Goal: Transaction & Acquisition: Purchase product/service

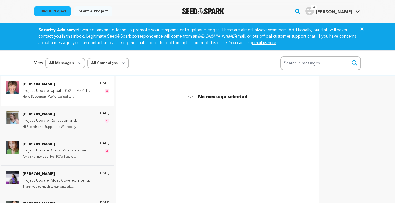
click at [49, 93] on p "Project Update: Update #52 - EASY TO SCARE is ONLINE in the Los Angeles Lift-Of…" at bounding box center [59, 91] width 72 height 6
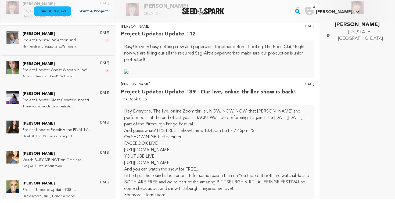
click at [242, 64] on div "Busy! So very busy getting crew and paperwork together before shooting The Book…" at bounding box center [217, 59] width 187 height 30
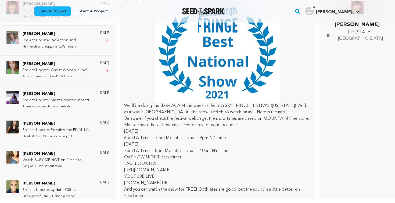
scroll to position [290, 0]
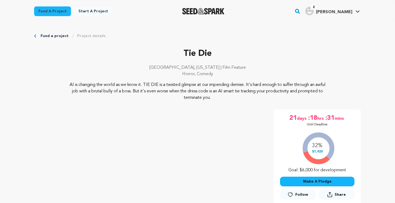
click at [316, 183] on button "Make A Pledge" at bounding box center [317, 182] width 74 height 10
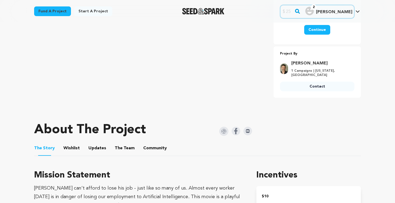
scroll to position [67, 0]
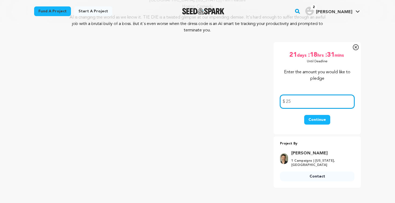
type input "2"
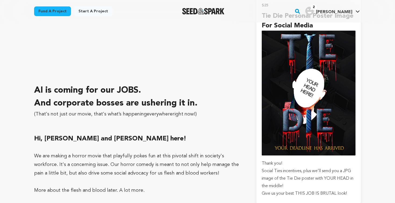
scroll to position [463, 0]
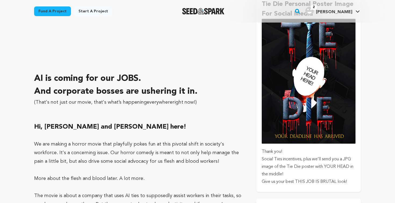
click at [302, 104] on img "submit" at bounding box center [309, 81] width 94 height 125
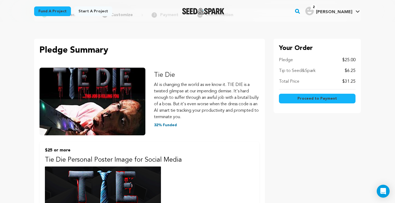
scroll to position [34, 0]
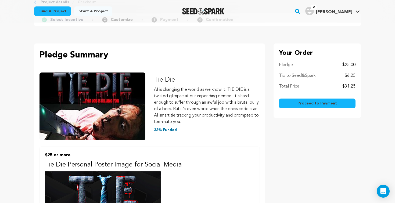
click at [309, 102] on span "Proceed to Payment" at bounding box center [318, 103] width 40 height 5
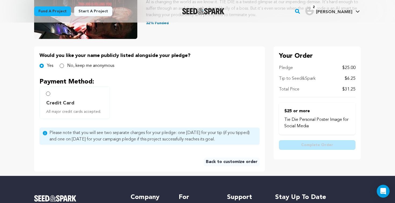
scroll to position [90, 0]
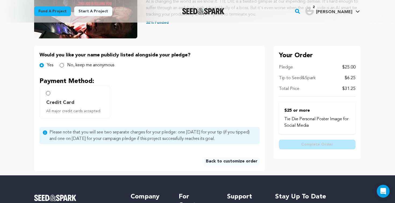
drag, startPoint x: 396, startPoint y: 69, endPoint x: 405, endPoint y: 115, distance: 46.2
click at [395, 115] on html "Fund a project Start a project Search 2" at bounding box center [197, 112] width 395 height 404
click at [48, 93] on input "Credit Card All major credit cards accepted." at bounding box center [48, 93] width 4 height 4
radio input "false"
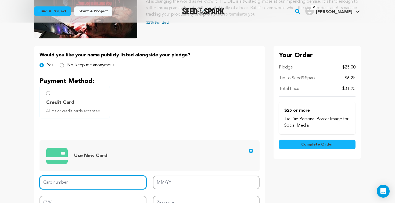
click at [58, 182] on input "Card number" at bounding box center [93, 183] width 107 height 14
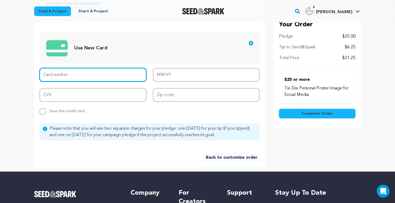
scroll to position [199, 0]
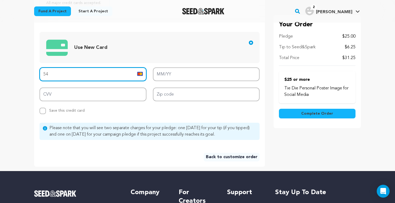
type input "5"
type input "4718 3000 0452 0457"
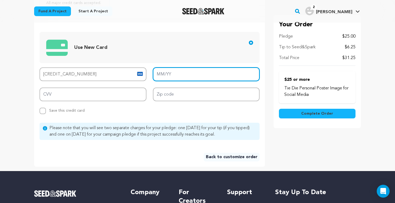
click at [162, 73] on input "MM/YY" at bounding box center [206, 74] width 107 height 14
type input "11/27"
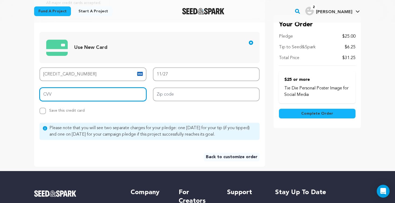
click at [61, 98] on input "CVV" at bounding box center [93, 95] width 107 height 14
type input "189"
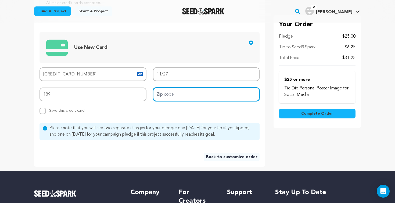
click at [160, 95] on input "Zip code" at bounding box center [206, 95] width 107 height 14
type input "90025"
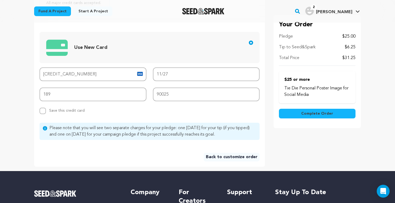
click at [220, 155] on link "Back to customize order" at bounding box center [232, 157] width 56 height 9
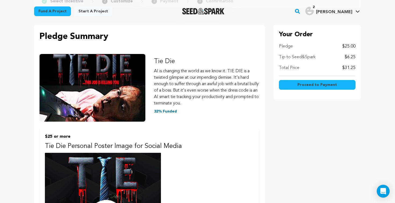
scroll to position [49, 0]
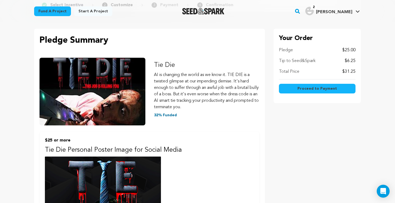
click at [354, 60] on p "$6.25" at bounding box center [350, 61] width 11 height 6
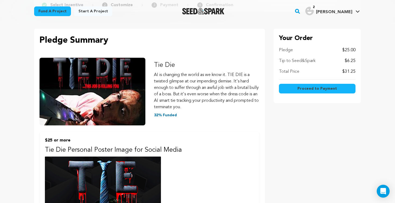
click at [354, 60] on p "$6.25" at bounding box center [350, 61] width 11 height 6
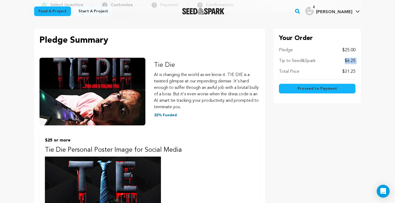
click at [354, 60] on p "$6.25" at bounding box center [350, 61] width 11 height 6
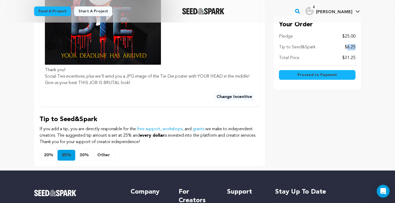
scroll to position [291, 0]
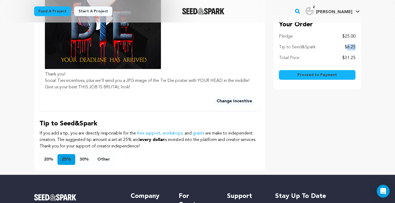
click at [105, 159] on button "Other" at bounding box center [103, 159] width 21 height 11
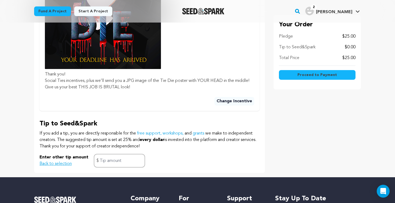
click at [311, 74] on span "Proceed to Payment" at bounding box center [318, 74] width 40 height 5
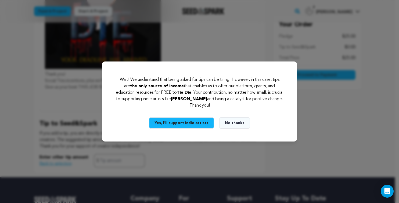
click at [239, 126] on button "No thanks" at bounding box center [234, 122] width 31 height 11
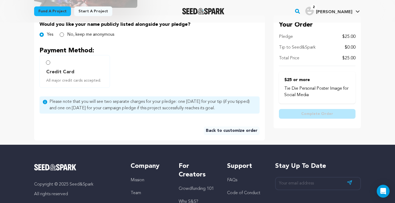
scroll to position [123, 0]
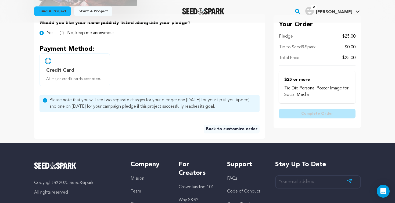
click at [48, 60] on input "Credit Card All major credit cards accepted." at bounding box center [48, 61] width 4 height 4
radio input "false"
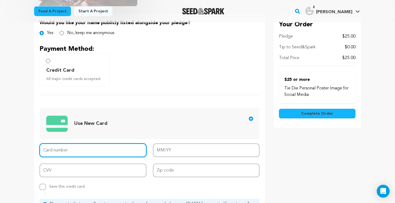
click at [78, 148] on input "Card number" at bounding box center [93, 151] width 107 height 14
type input "4718 3000 0452 0457"
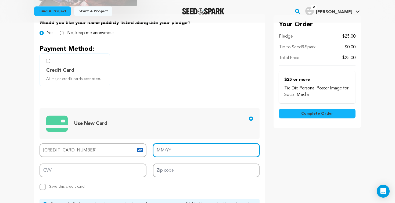
click at [161, 153] on input "MM/YY" at bounding box center [206, 151] width 107 height 14
type input "11/27"
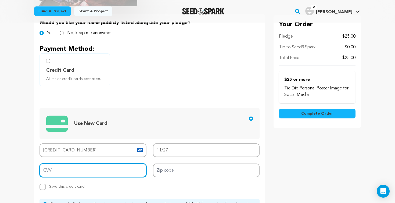
click at [76, 173] on input "CVV" at bounding box center [93, 171] width 107 height 14
type input "189"
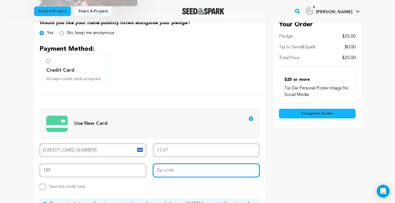
click at [161, 169] on input "Zip code" at bounding box center [206, 171] width 107 height 14
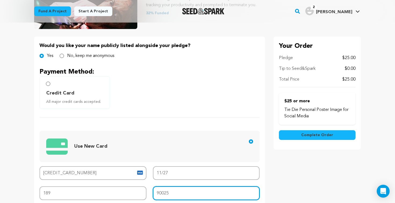
scroll to position [98, 0]
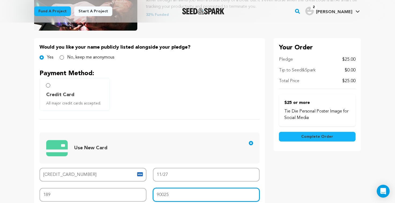
type input "90025"
click at [312, 136] on span "Complete Order" at bounding box center [317, 136] width 32 height 5
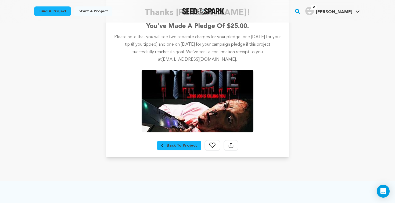
scroll to position [99, 0]
